Goal: Task Accomplishment & Management: Complete application form

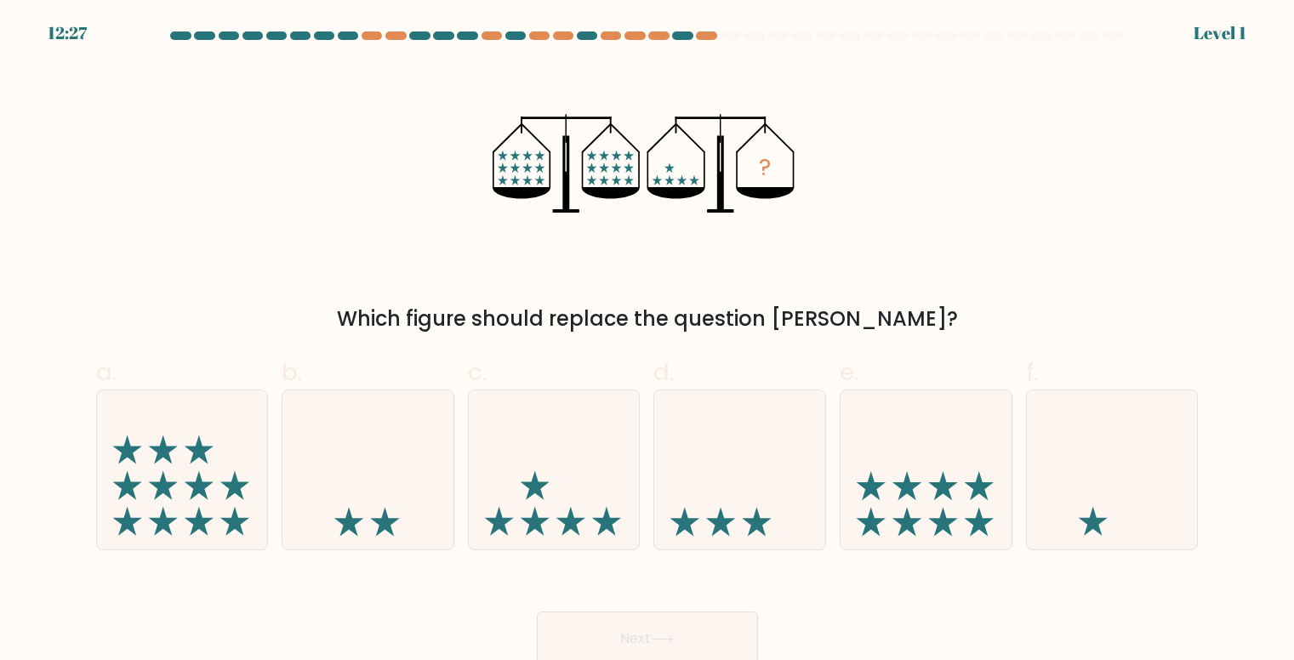
scroll to position [7, 0]
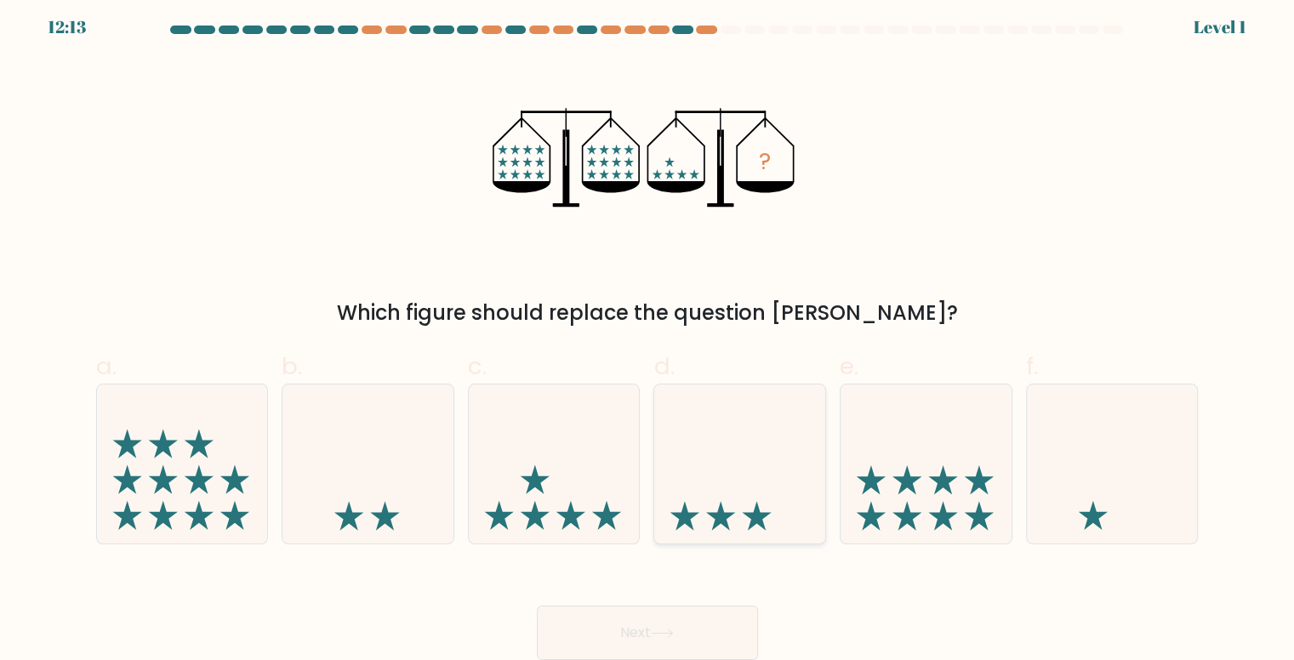
click at [691, 498] on icon at bounding box center [739, 463] width 171 height 141
click at [649, 335] on input "d." at bounding box center [648, 329] width 1 height 11
radio input "true"
click at [633, 648] on button "Next" at bounding box center [647, 633] width 221 height 54
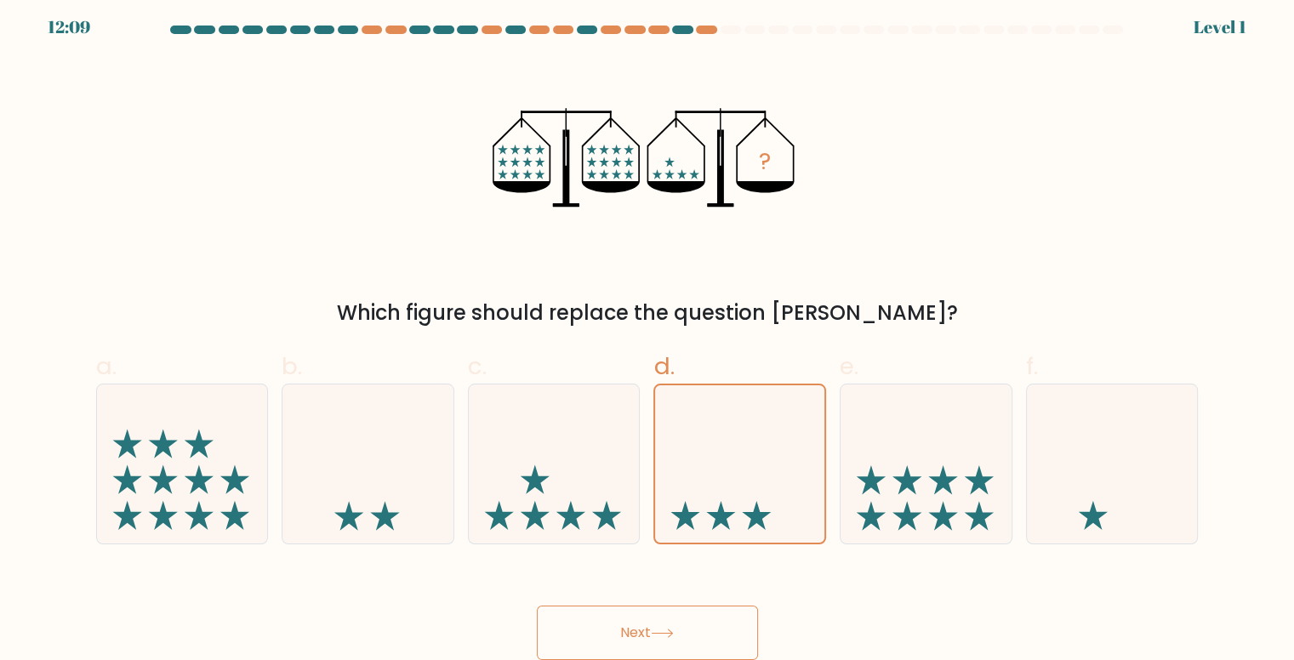
click at [633, 648] on button "Next" at bounding box center [647, 633] width 221 height 54
drag, startPoint x: 633, startPoint y: 648, endPoint x: 309, endPoint y: -74, distance: 791.2
click at [309, 0] on html "12:08 Level 1" at bounding box center [647, 327] width 1294 height 666
